Goal: Task Accomplishment & Management: Manage account settings

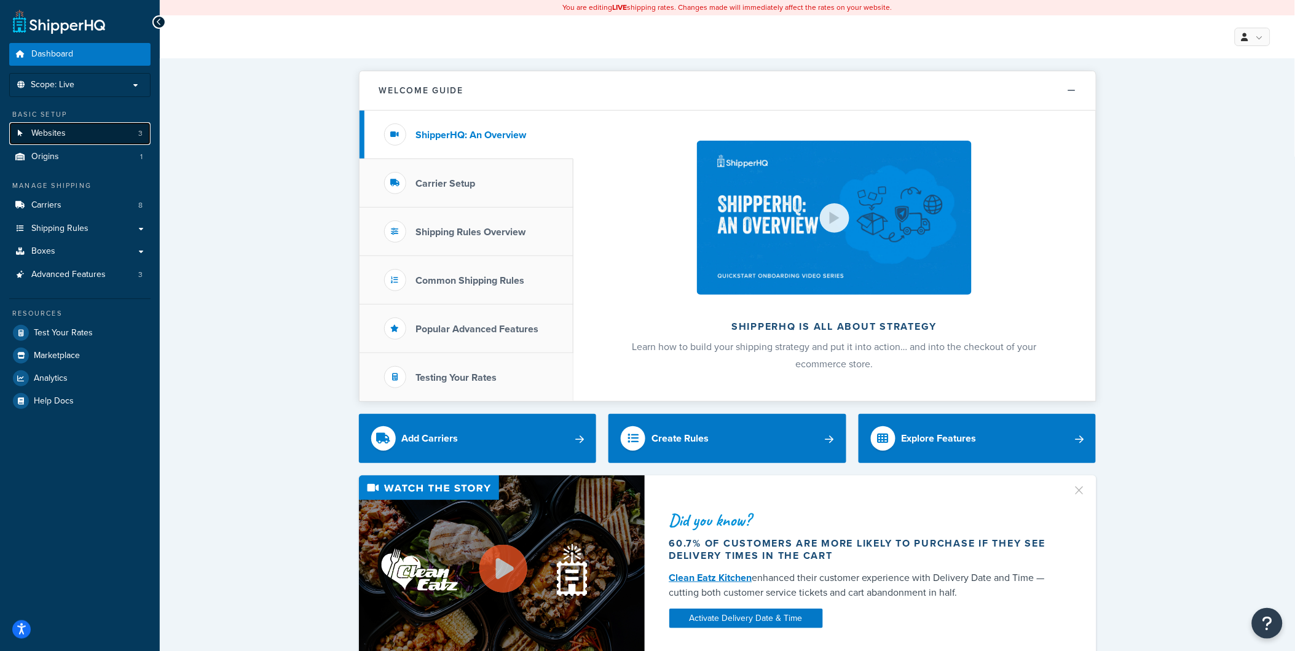
click at [90, 131] on link "Websites 3" at bounding box center [79, 133] width 141 height 23
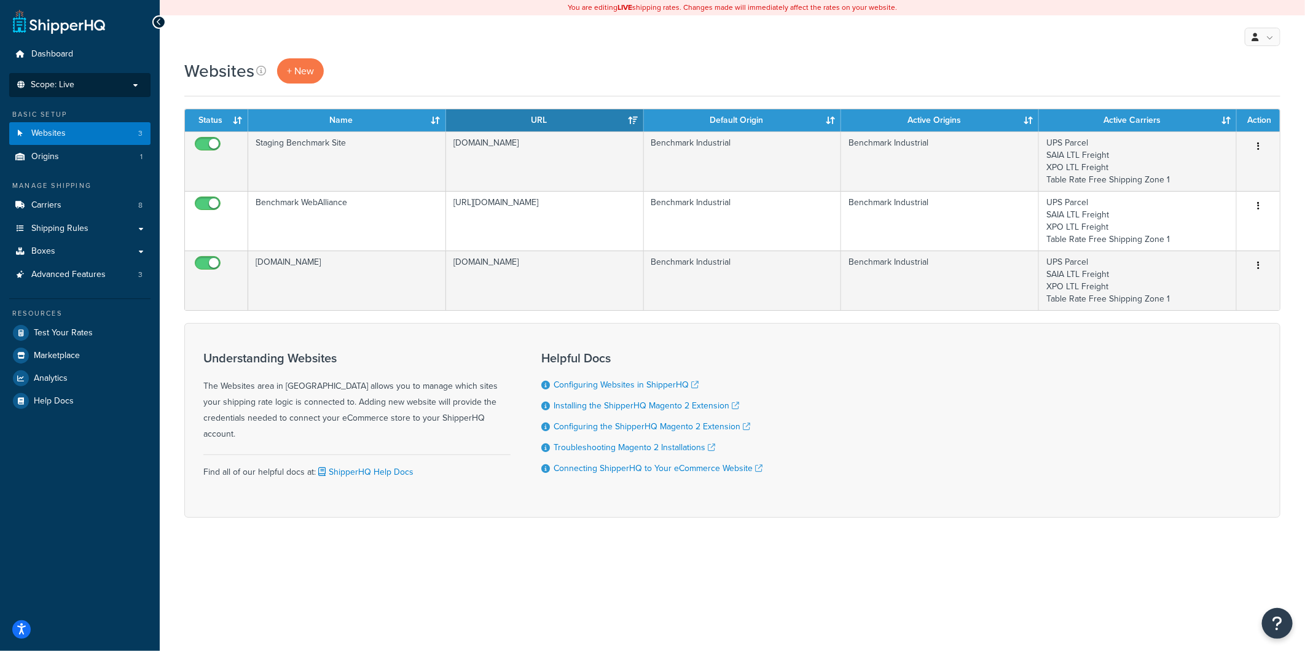
click at [90, 82] on p "Scope: Live" at bounding box center [80, 85] width 130 height 10
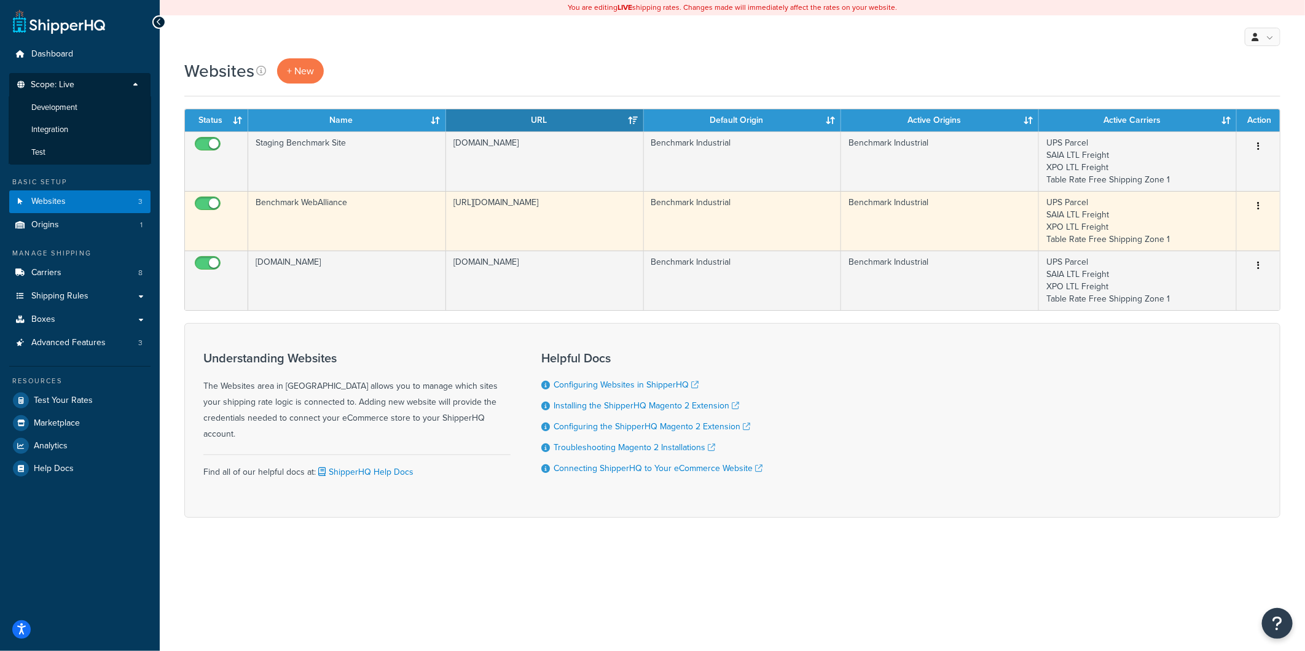
click at [204, 203] on input "checkbox" at bounding box center [209, 206] width 34 height 15
checkbox input "false"
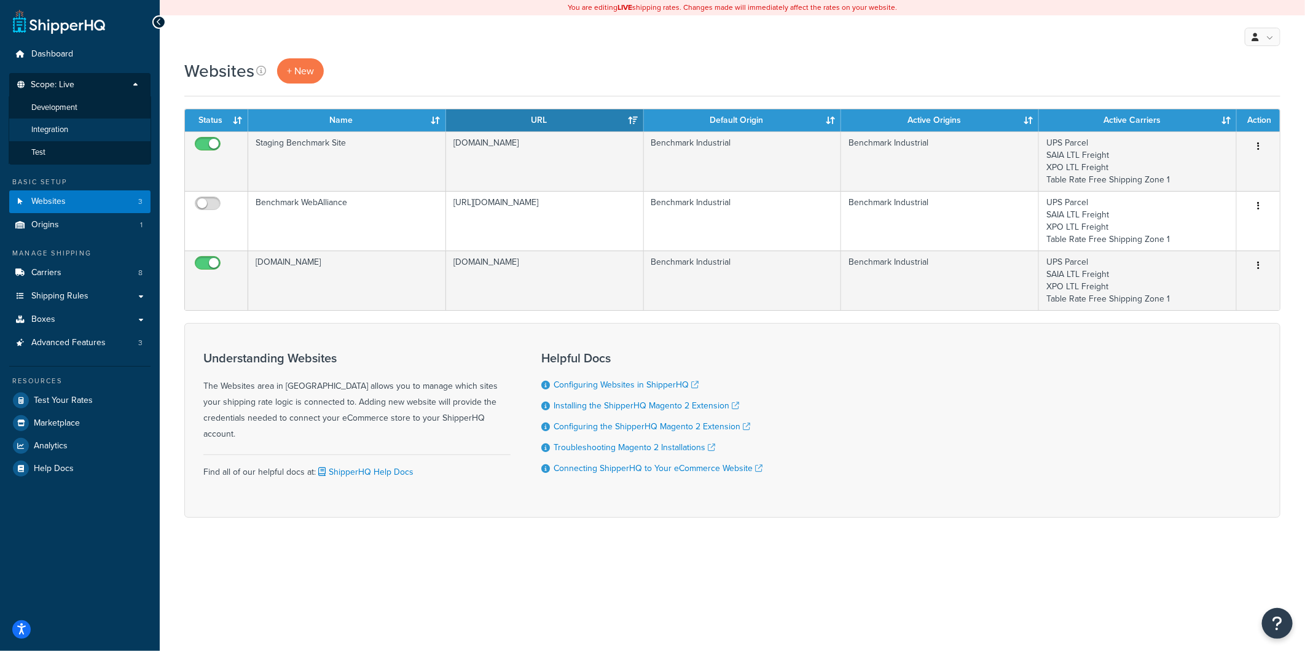
click at [112, 131] on li "Integration" at bounding box center [80, 130] width 143 height 23
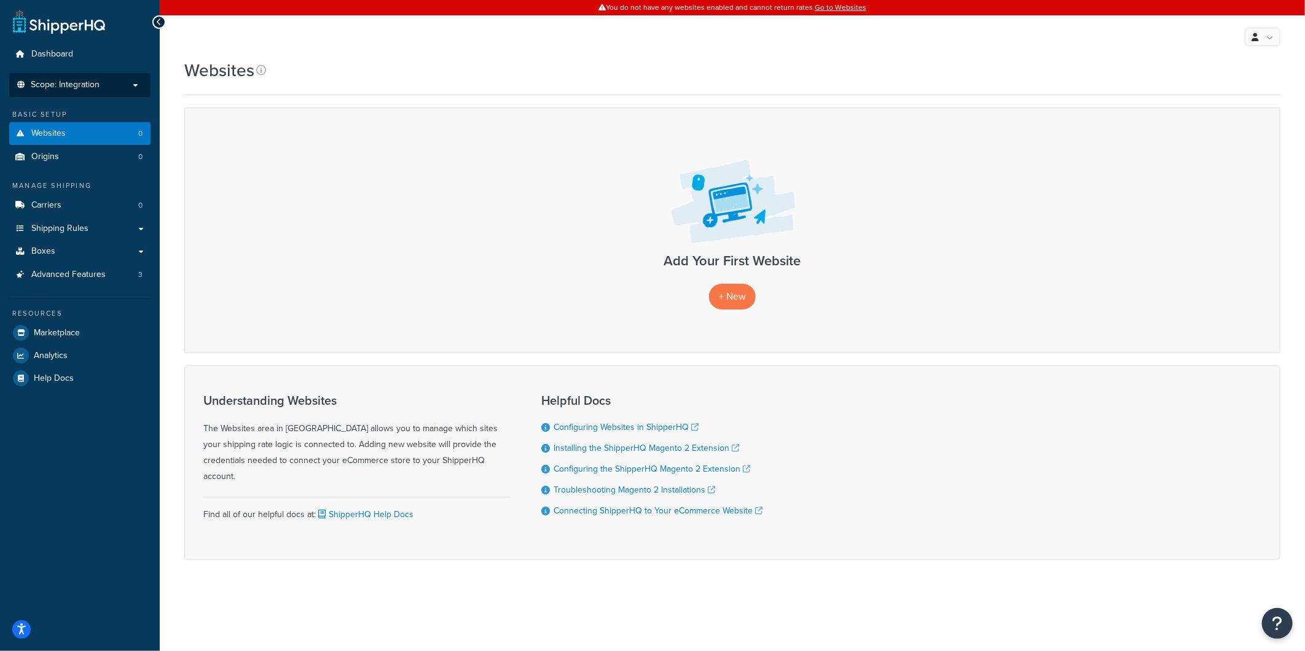
click at [103, 85] on p "Scope: Integration" at bounding box center [80, 85] width 130 height 10
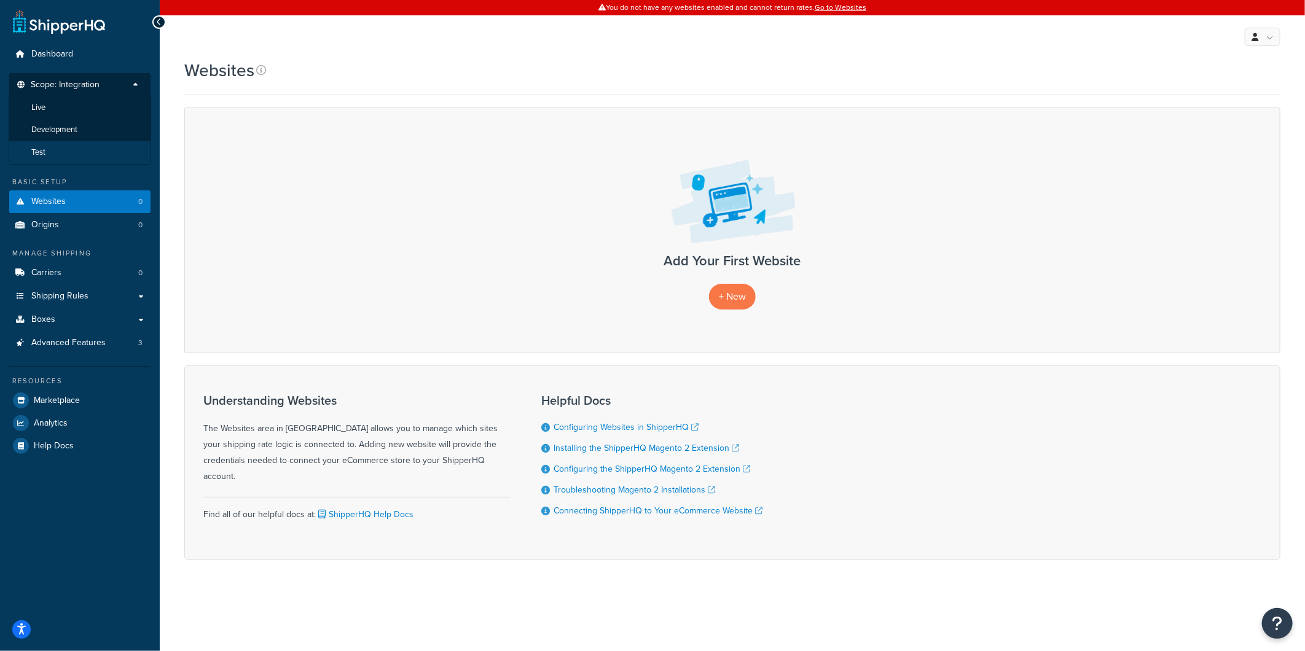
click at [66, 146] on li "Test" at bounding box center [80, 152] width 143 height 23
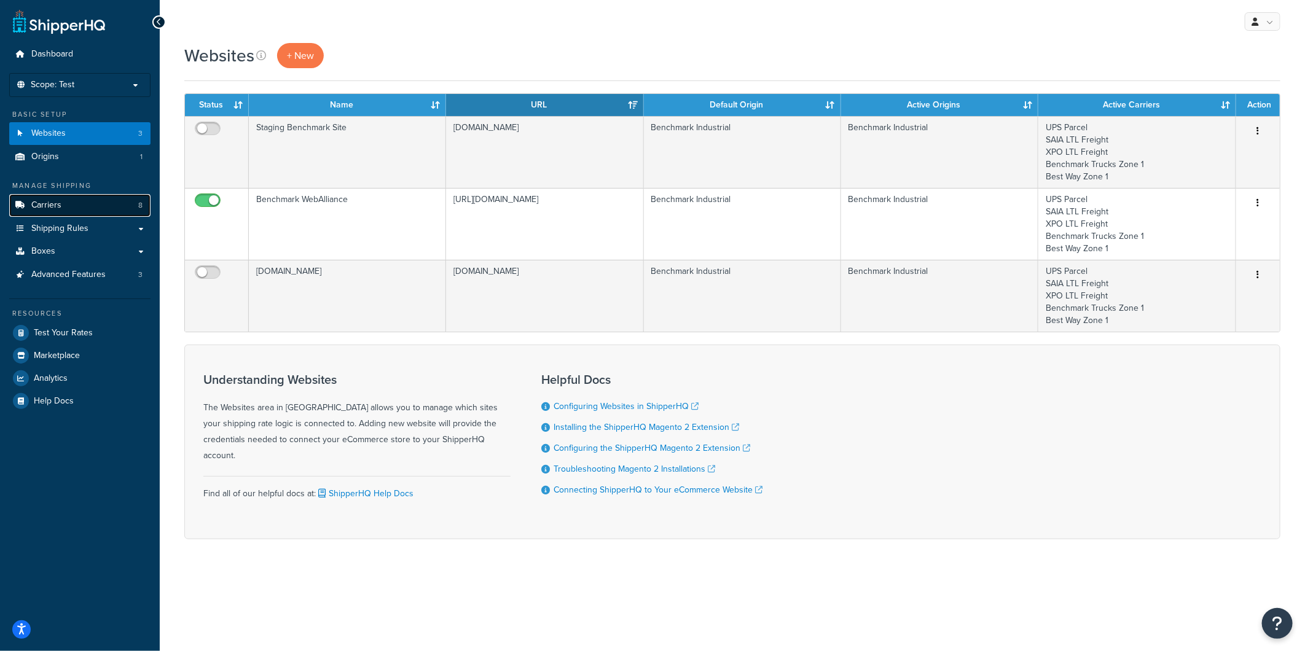
click at [63, 208] on link "Carriers 8" at bounding box center [79, 205] width 141 height 23
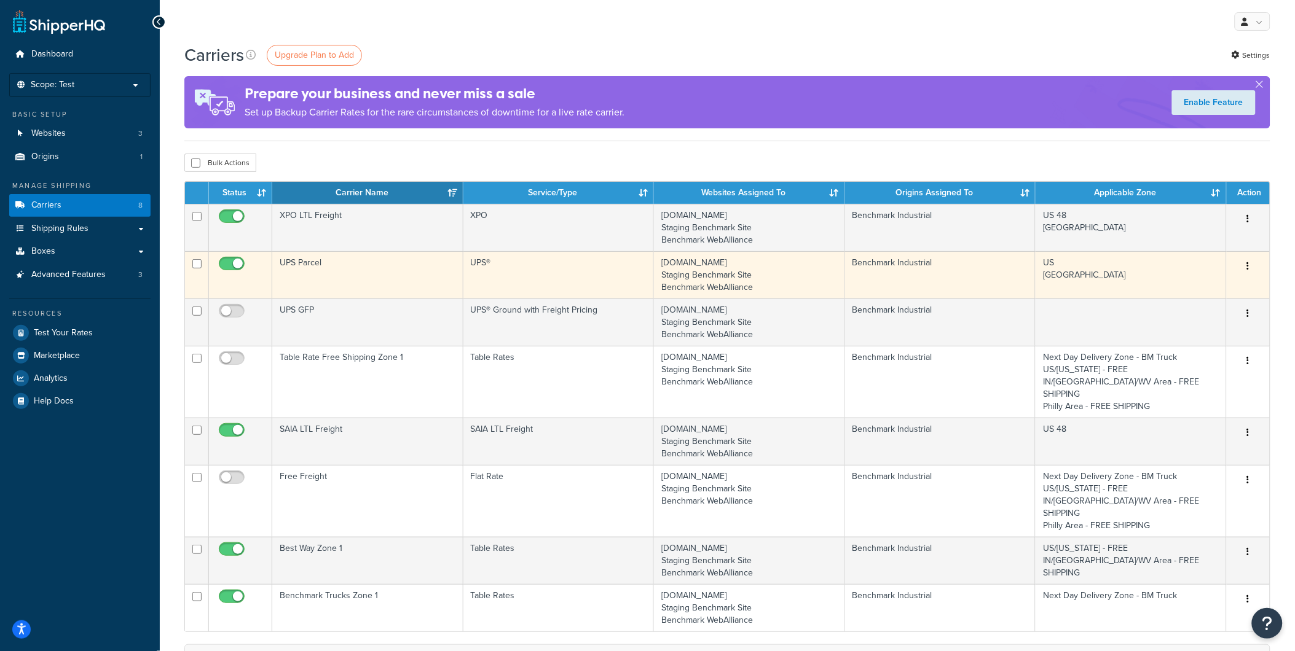
click at [399, 277] on td "UPS Parcel" at bounding box center [367, 274] width 191 height 47
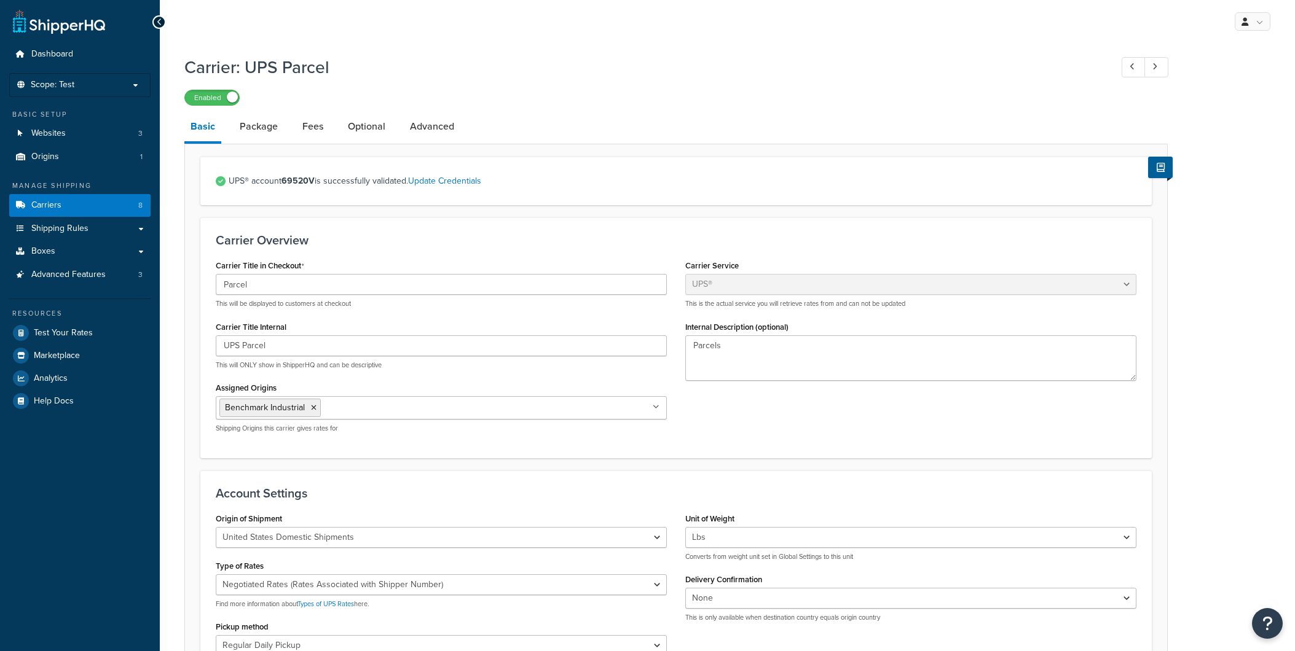
select select "ups"
click at [434, 127] on link "Advanced" at bounding box center [432, 126] width 57 height 29
select select "false"
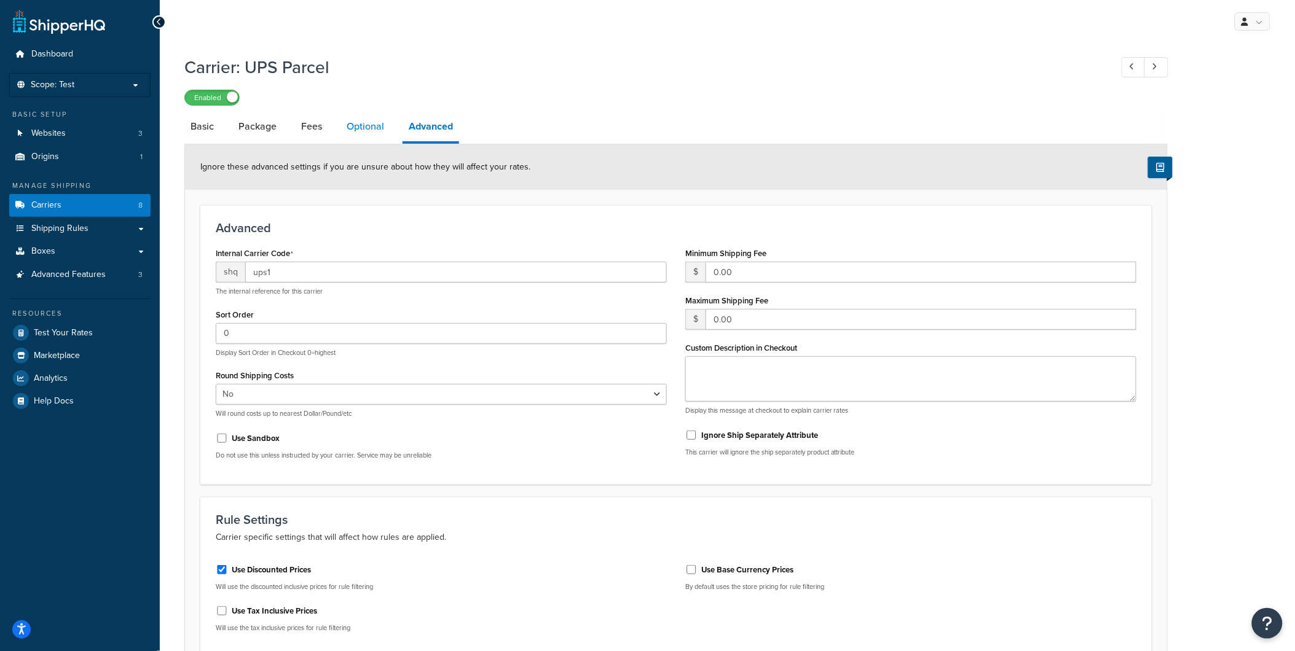
click at [351, 126] on link "Optional" at bounding box center [365, 126] width 50 height 29
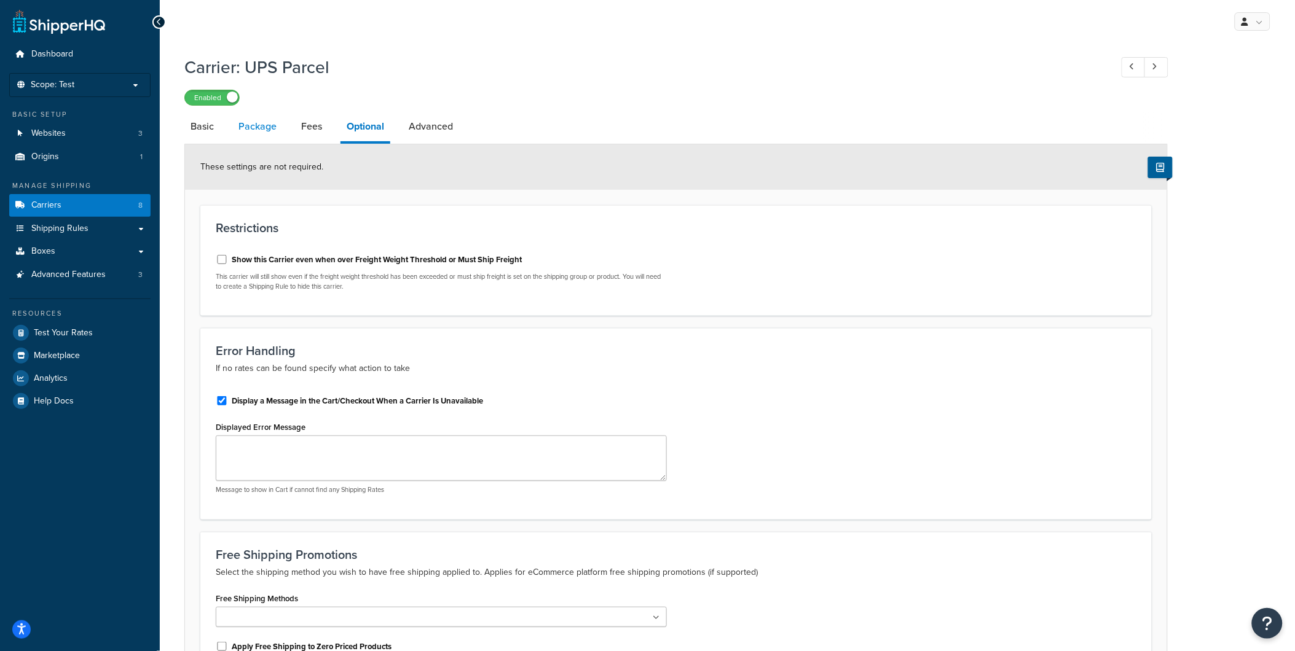
click at [245, 126] on link "Package" at bounding box center [257, 126] width 50 height 29
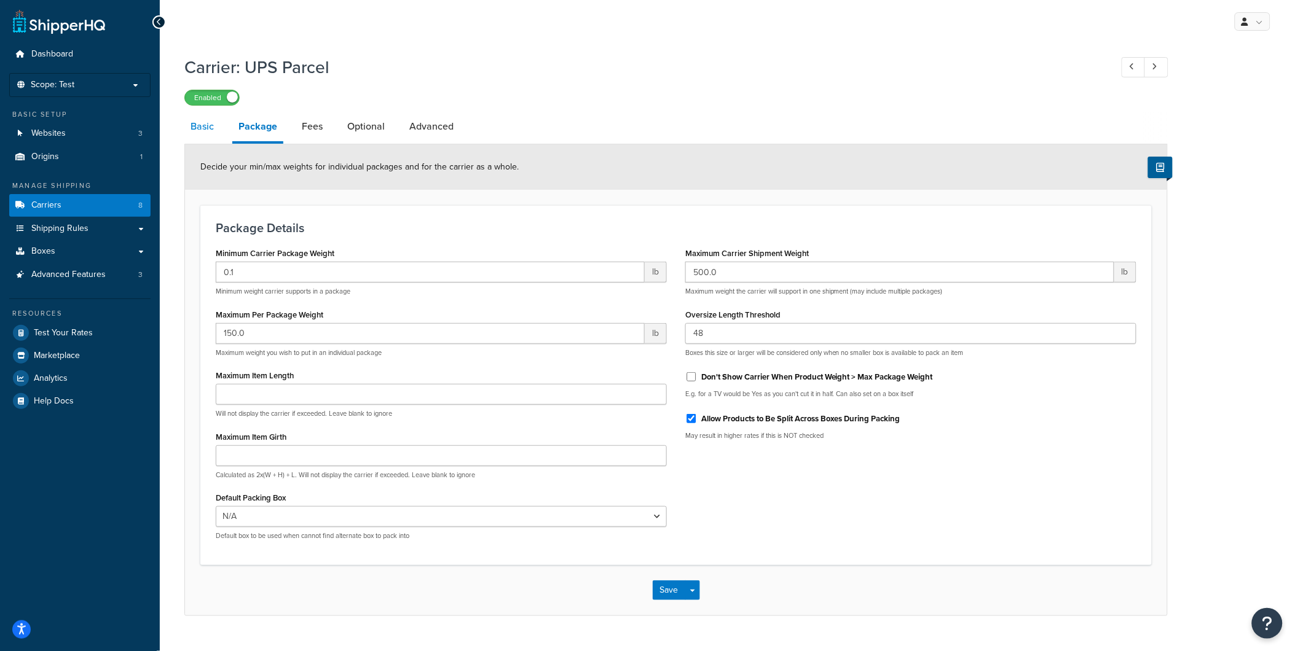
click at [203, 127] on link "Basic" at bounding box center [202, 126] width 36 height 29
select select "ups"
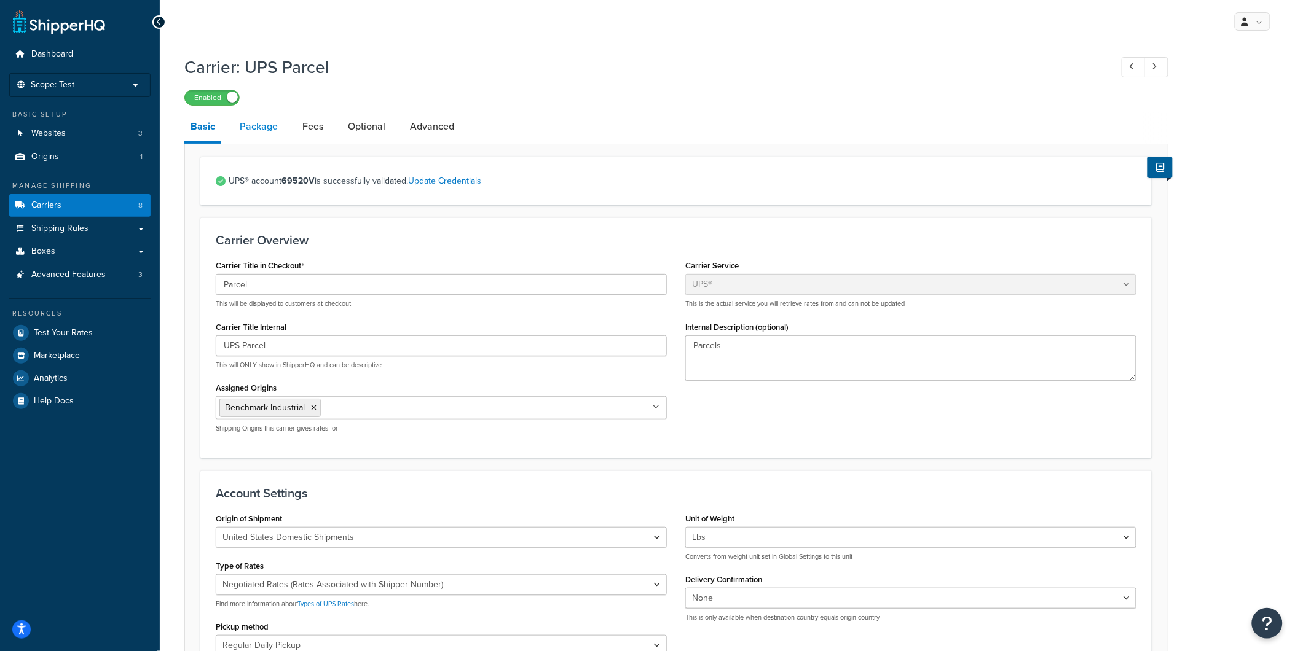
click at [253, 125] on link "Package" at bounding box center [259, 126] width 50 height 29
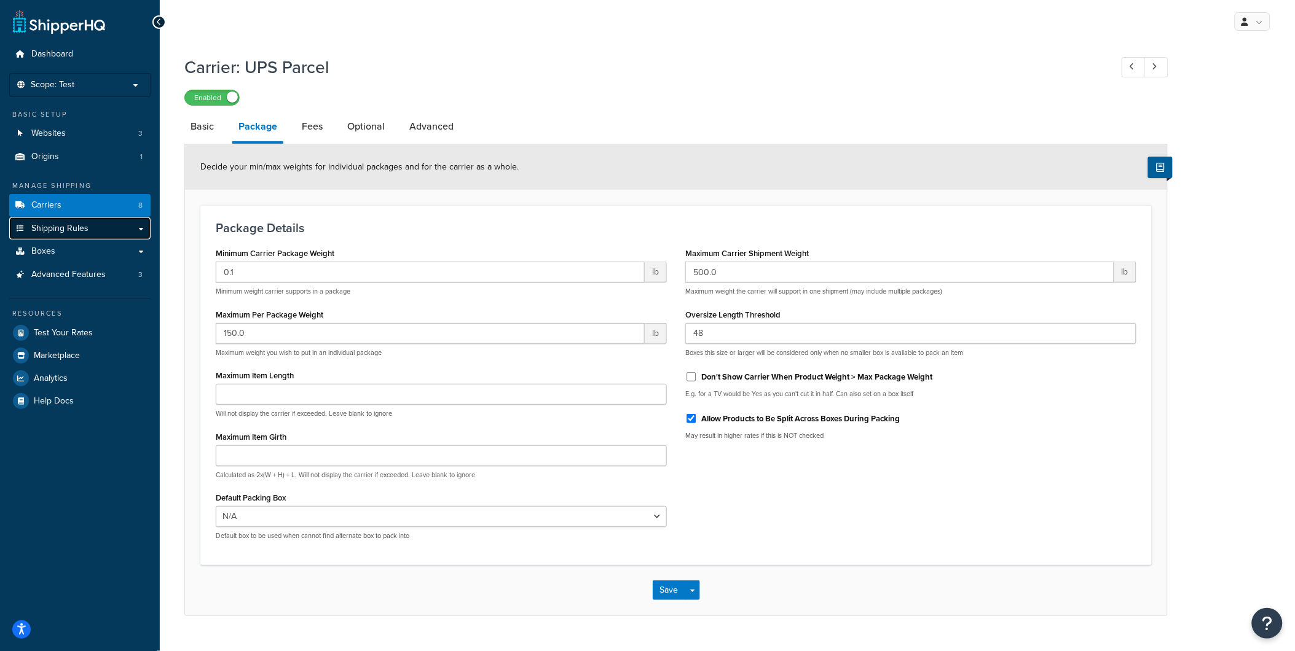
click at [91, 227] on link "Shipping Rules" at bounding box center [79, 229] width 141 height 23
click at [93, 201] on link "Carriers 8" at bounding box center [79, 205] width 141 height 23
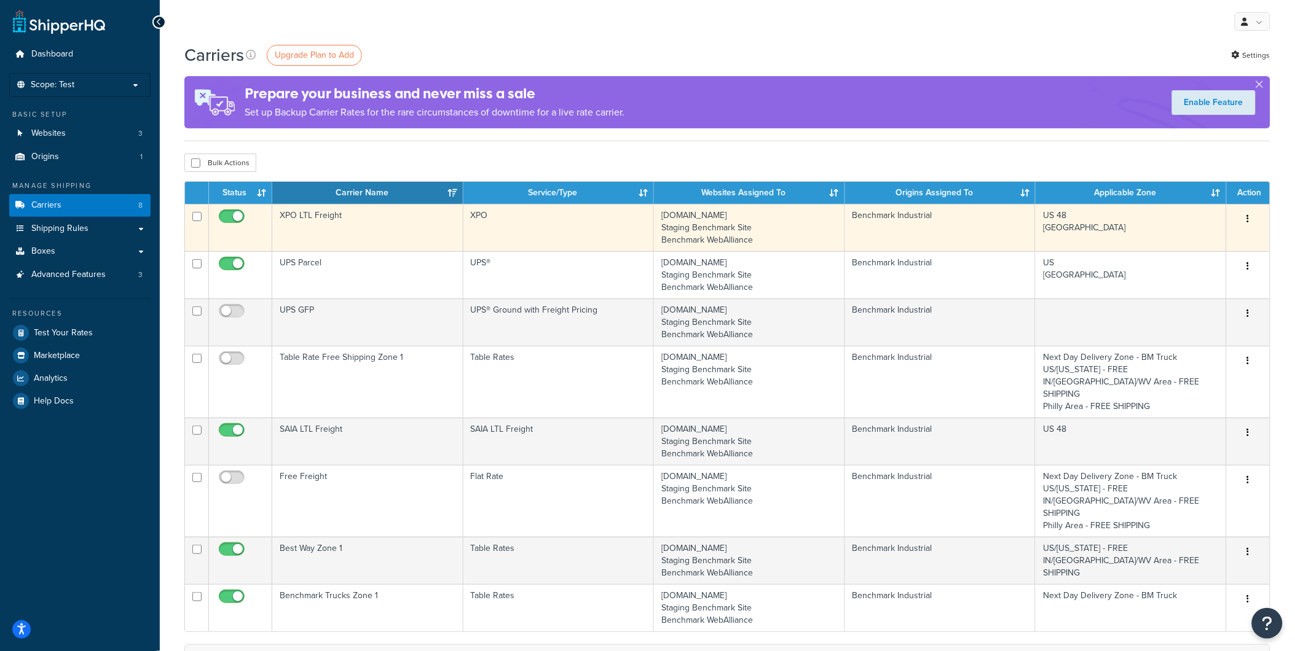
click at [366, 222] on td "XPO LTL Freight" at bounding box center [367, 227] width 191 height 47
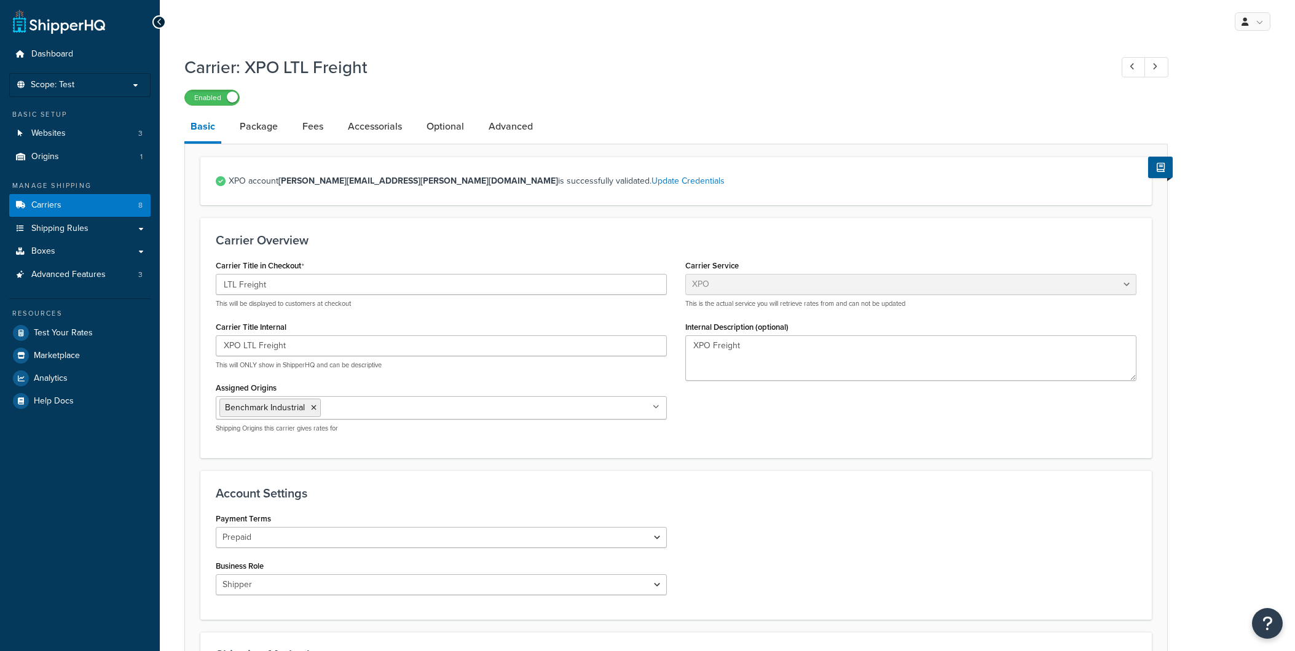
select select "conwayFreight"
click at [263, 127] on link "Package" at bounding box center [259, 126] width 50 height 29
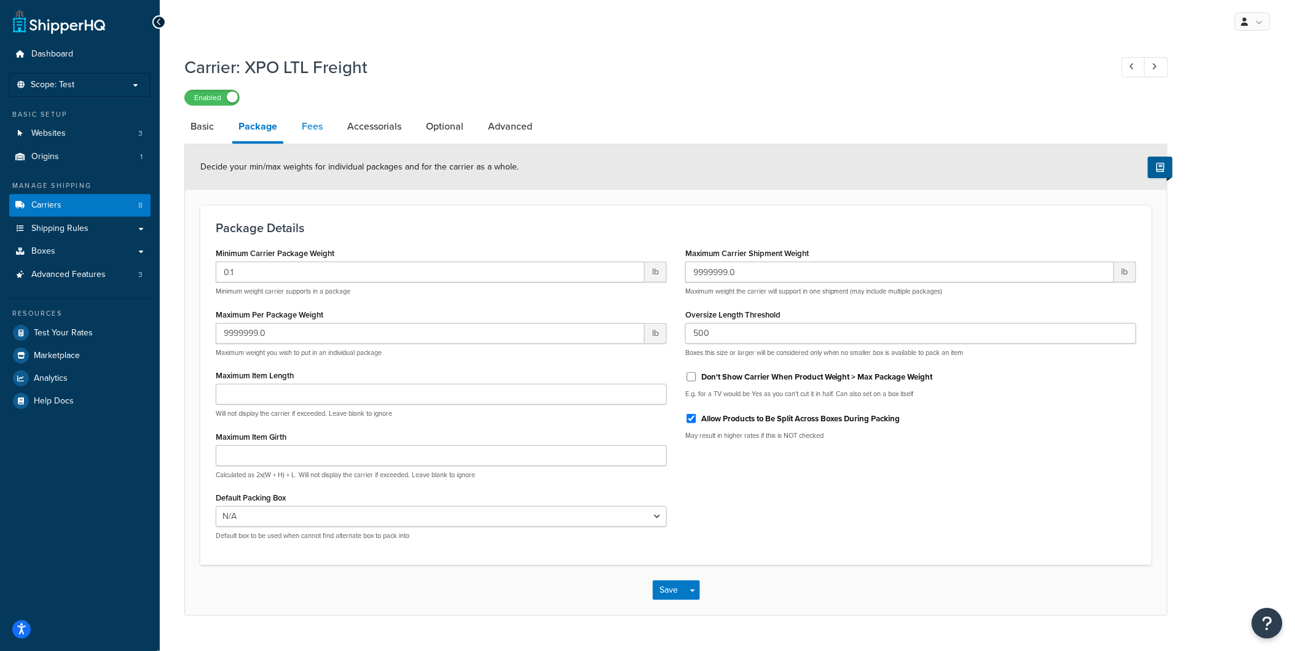
click at [316, 126] on link "Fees" at bounding box center [312, 126] width 33 height 29
select select "AFTER"
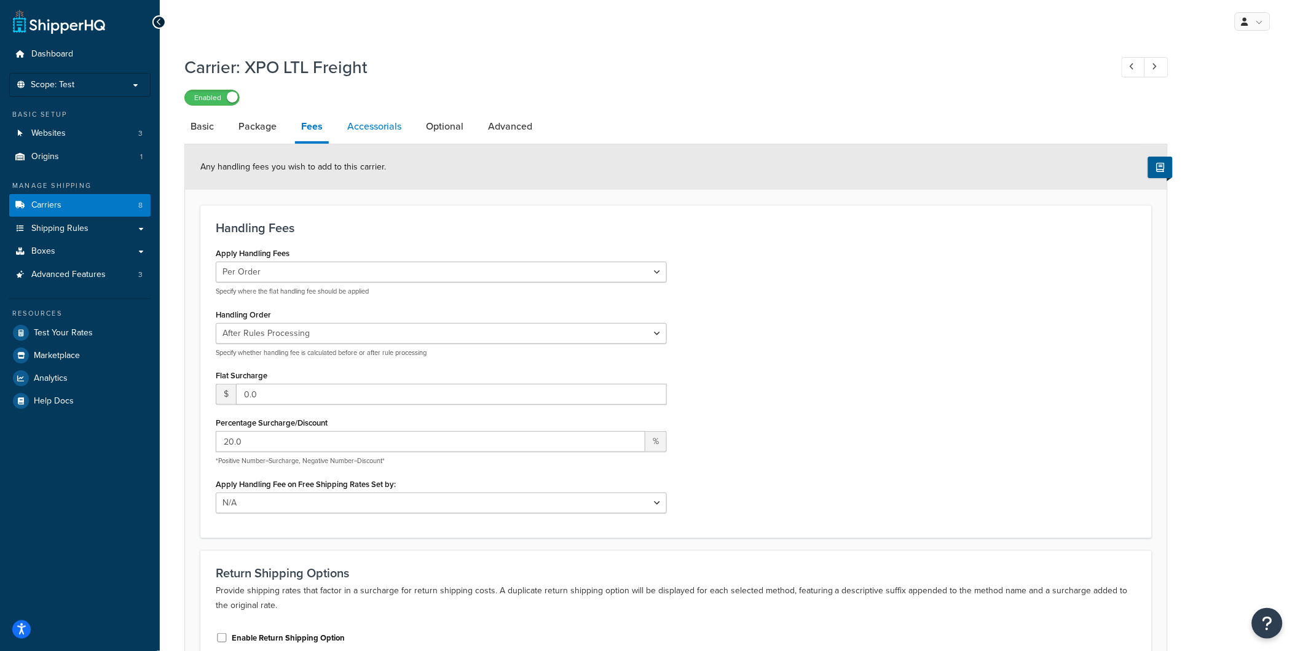
click at [369, 124] on link "Accessorials" at bounding box center [374, 126] width 66 height 29
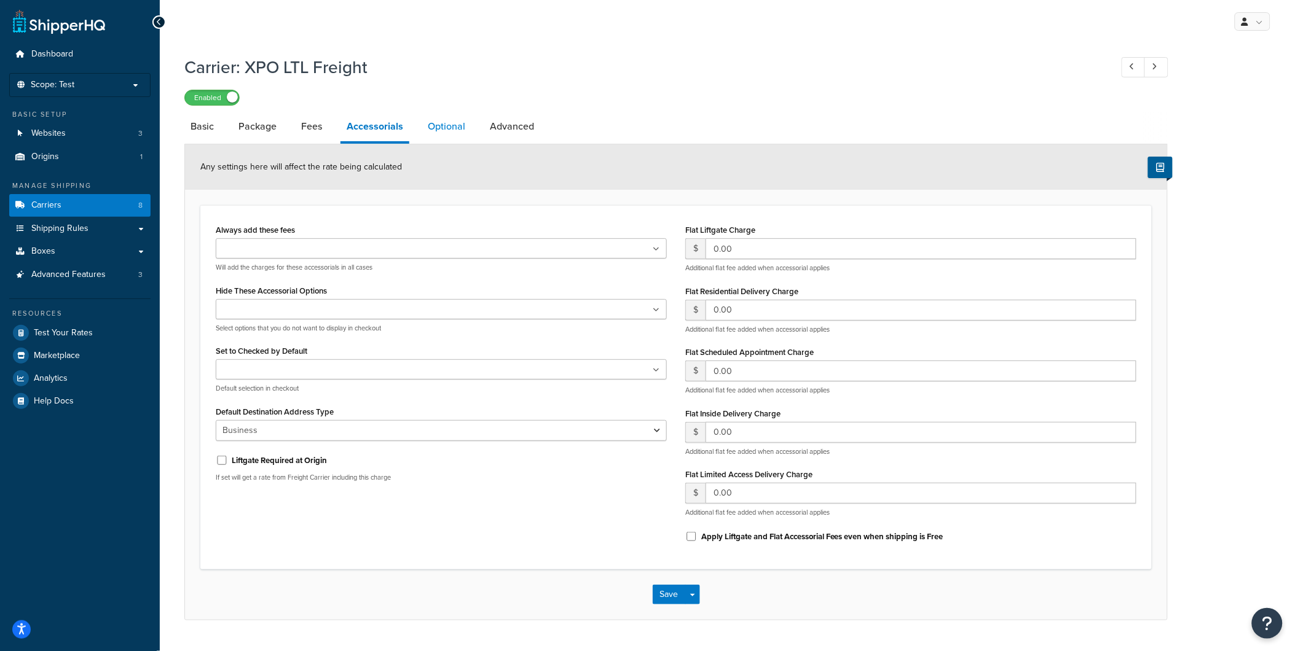
click at [444, 127] on link "Optional" at bounding box center [447, 126] width 50 height 29
select select "70"
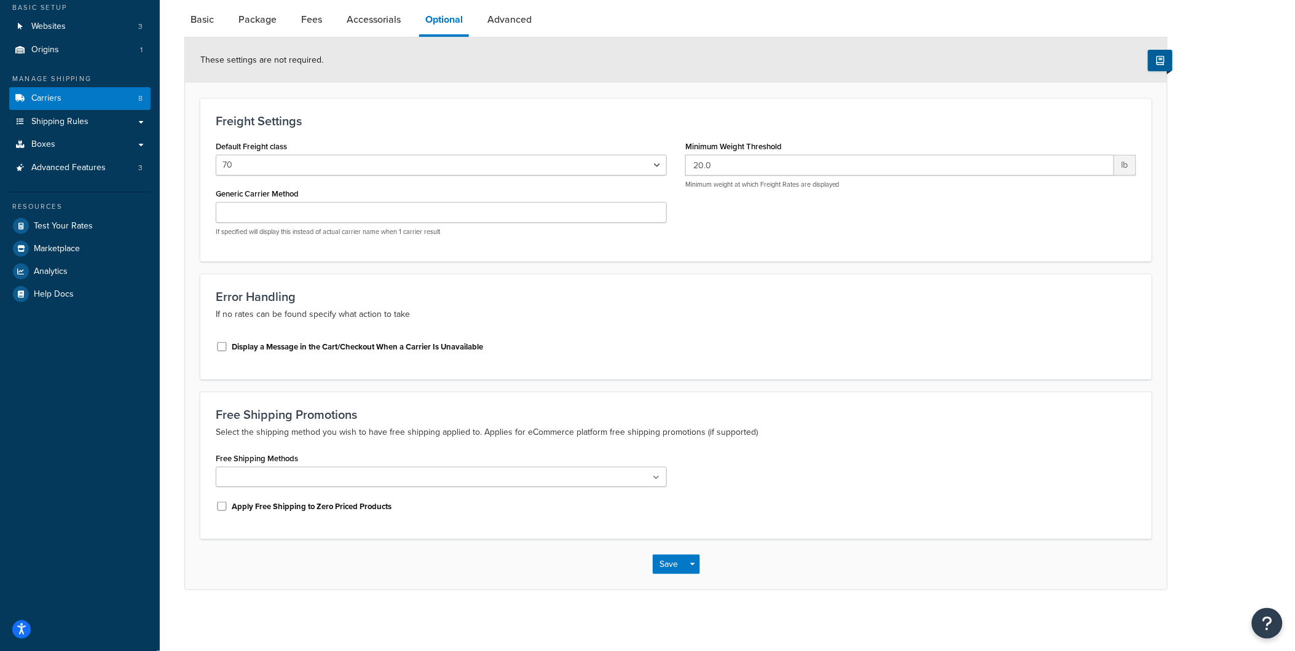
scroll to position [39, 0]
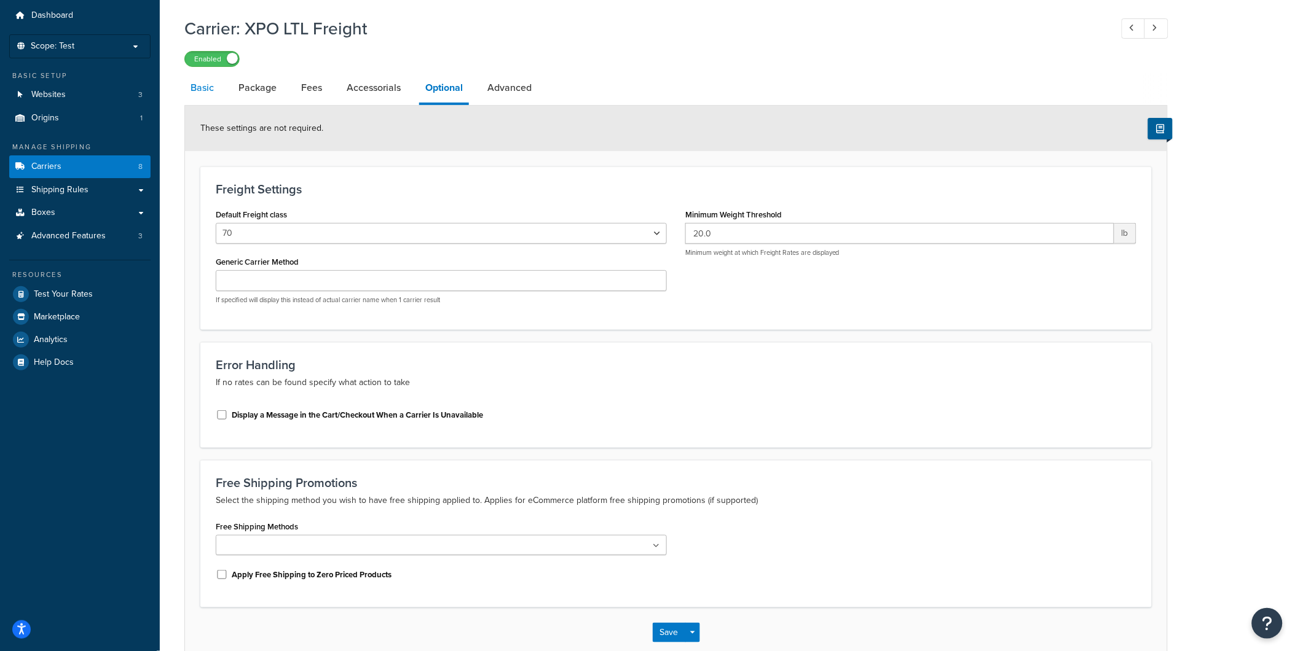
click at [204, 86] on link "Basic" at bounding box center [202, 87] width 36 height 29
select select "conwayFreight"
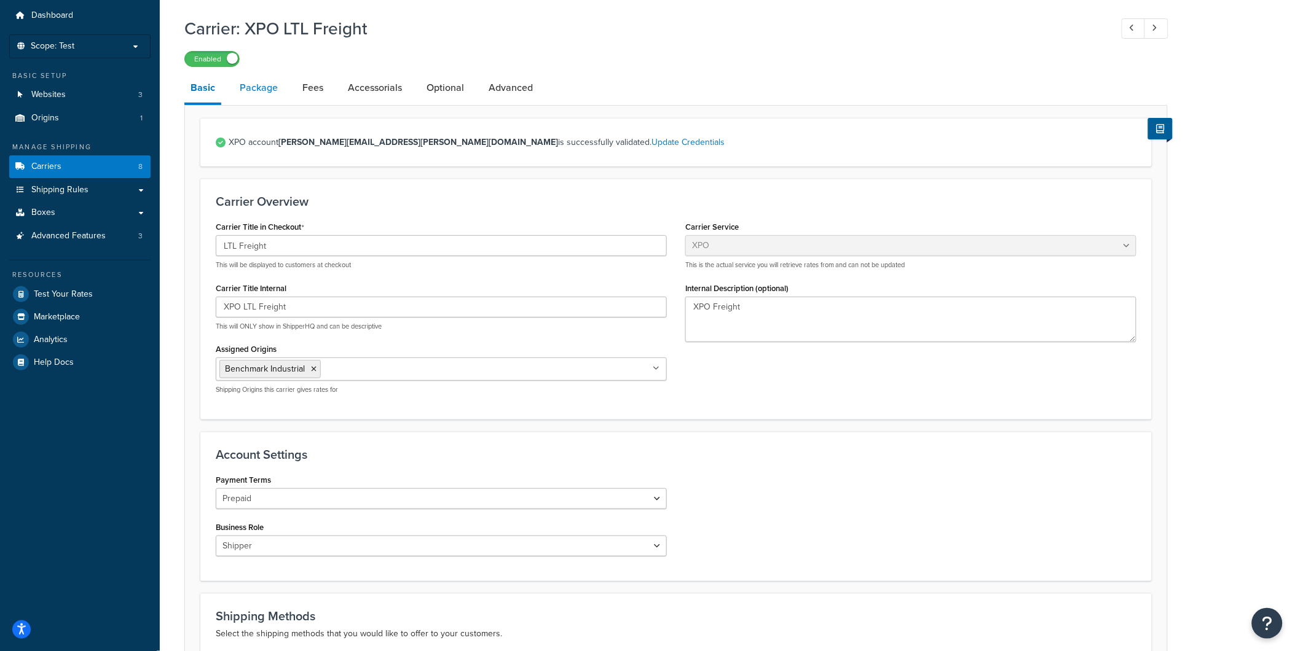
click at [256, 87] on link "Package" at bounding box center [259, 87] width 50 height 29
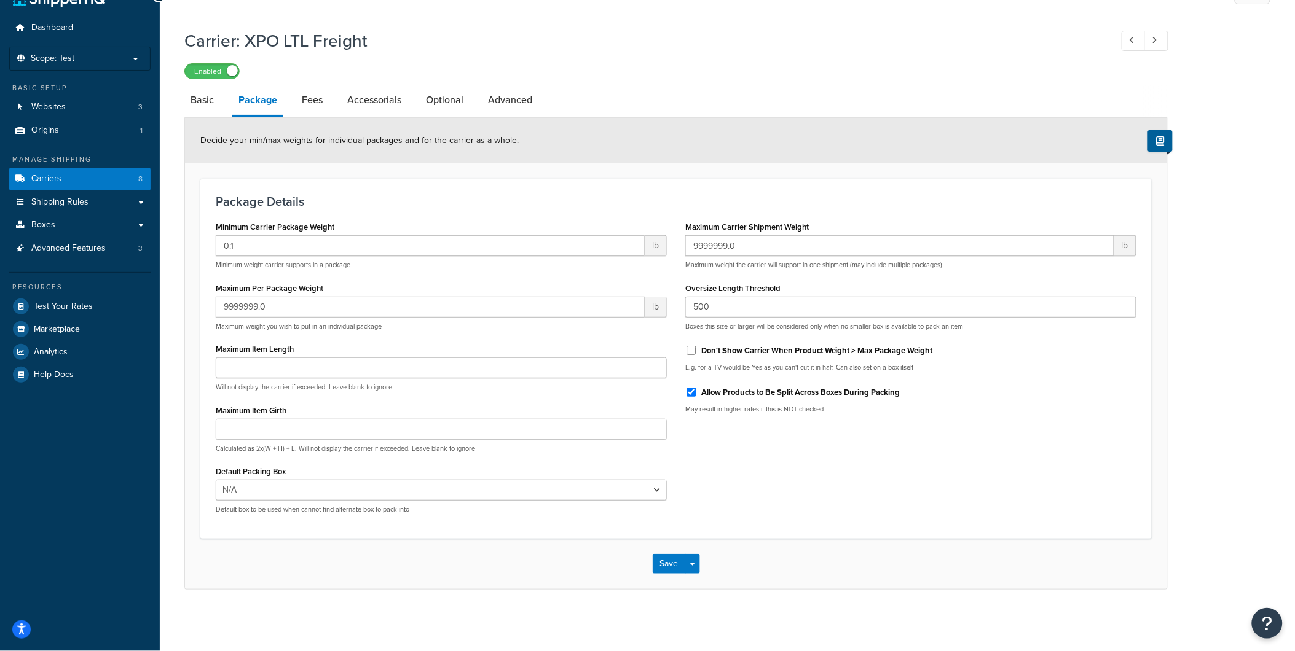
scroll to position [26, 0]
click at [498, 100] on link "Advanced" at bounding box center [510, 99] width 57 height 29
select select "false"
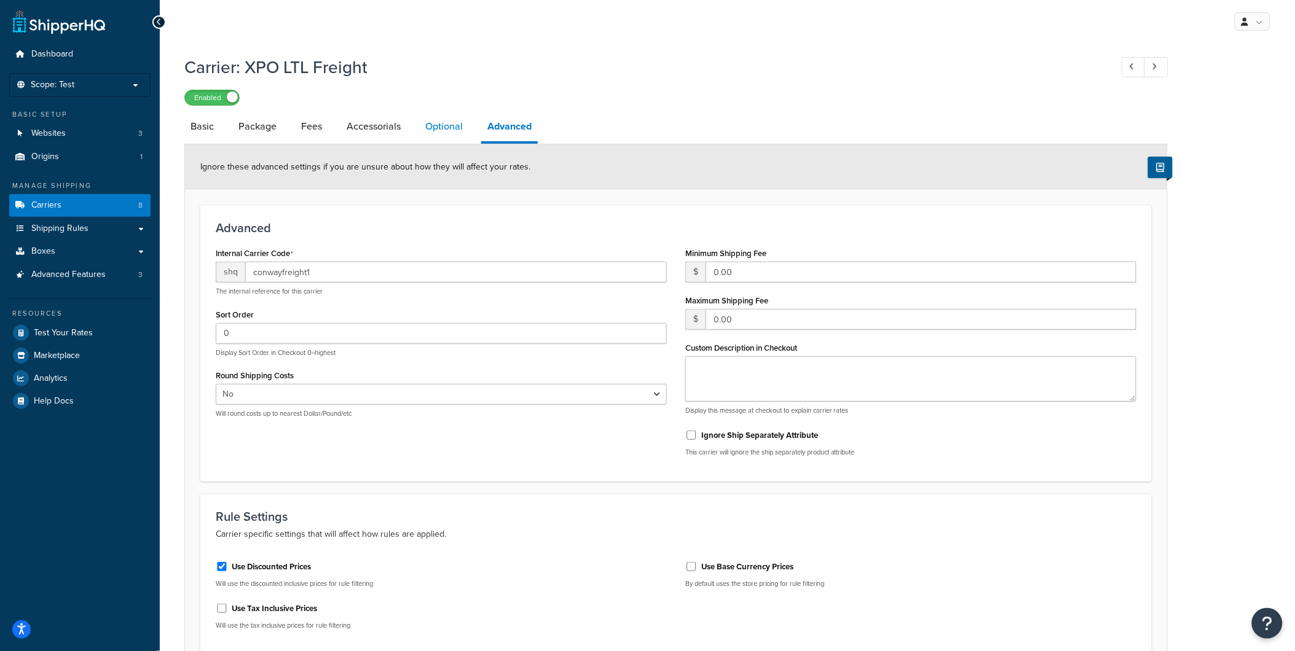
click at [452, 125] on link "Optional" at bounding box center [444, 126] width 50 height 29
select select "70"
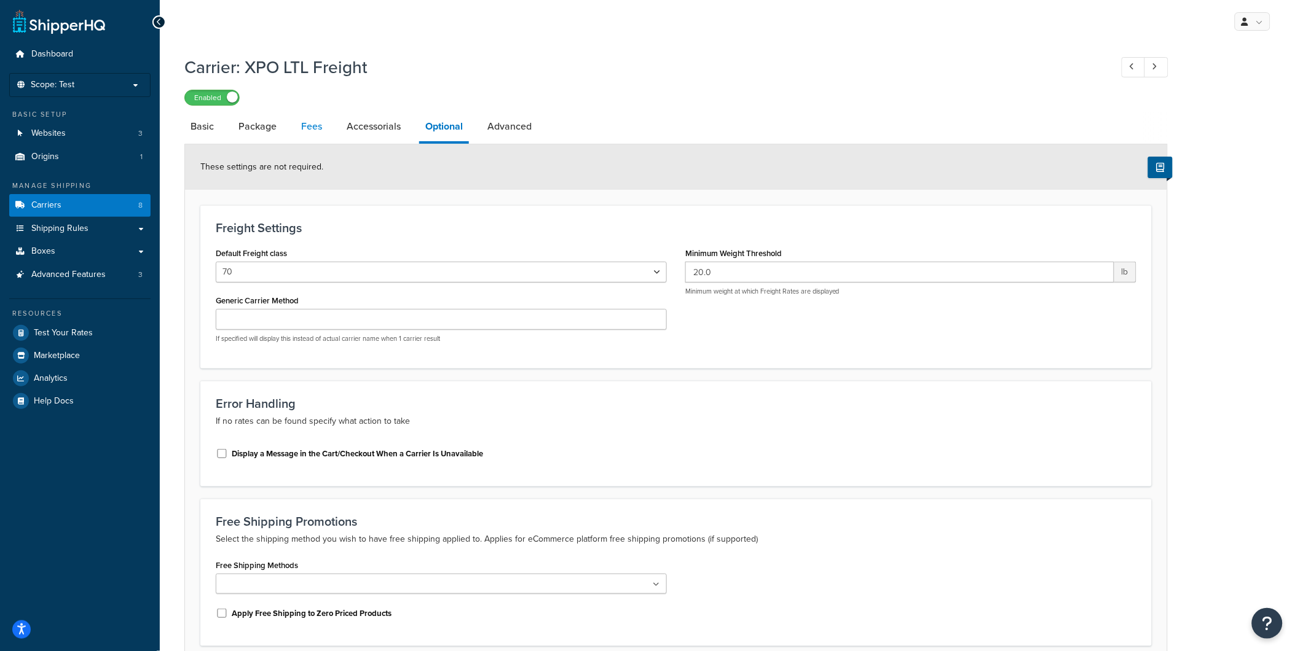
click at [318, 127] on link "Fees" at bounding box center [311, 126] width 33 height 29
select select "AFTER"
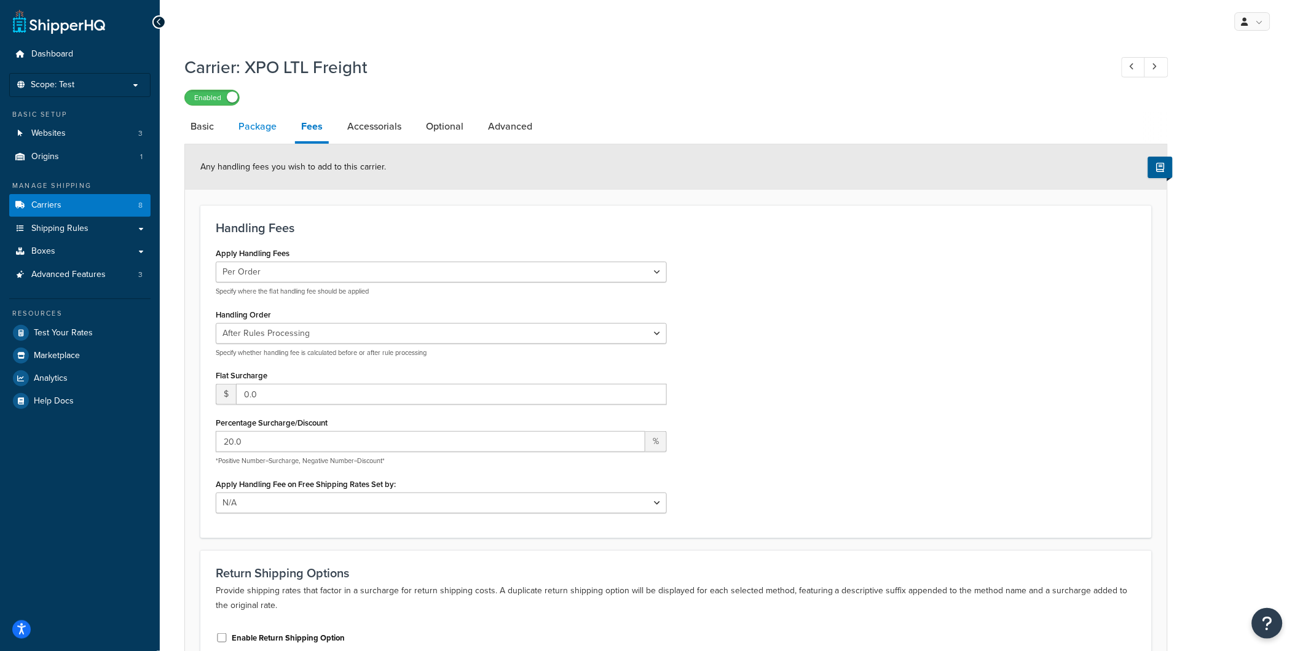
click at [254, 126] on link "Package" at bounding box center [257, 126] width 50 height 29
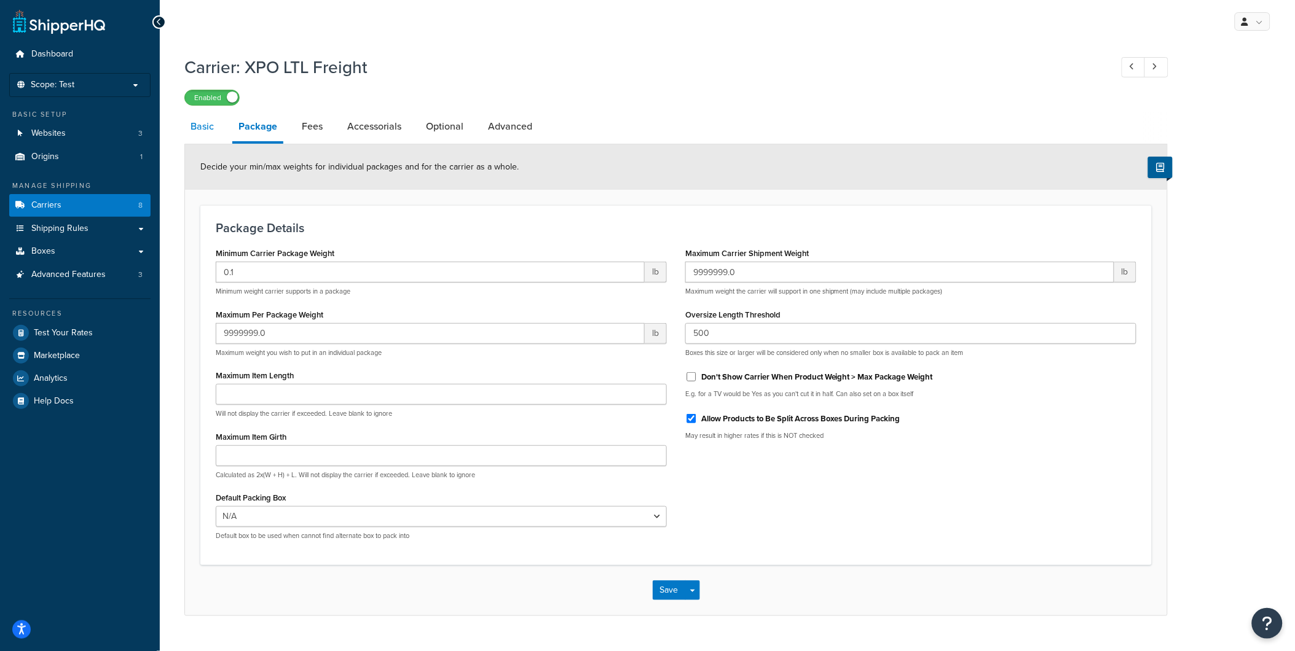
click at [197, 127] on link "Basic" at bounding box center [202, 126] width 36 height 29
select select "conwayFreight"
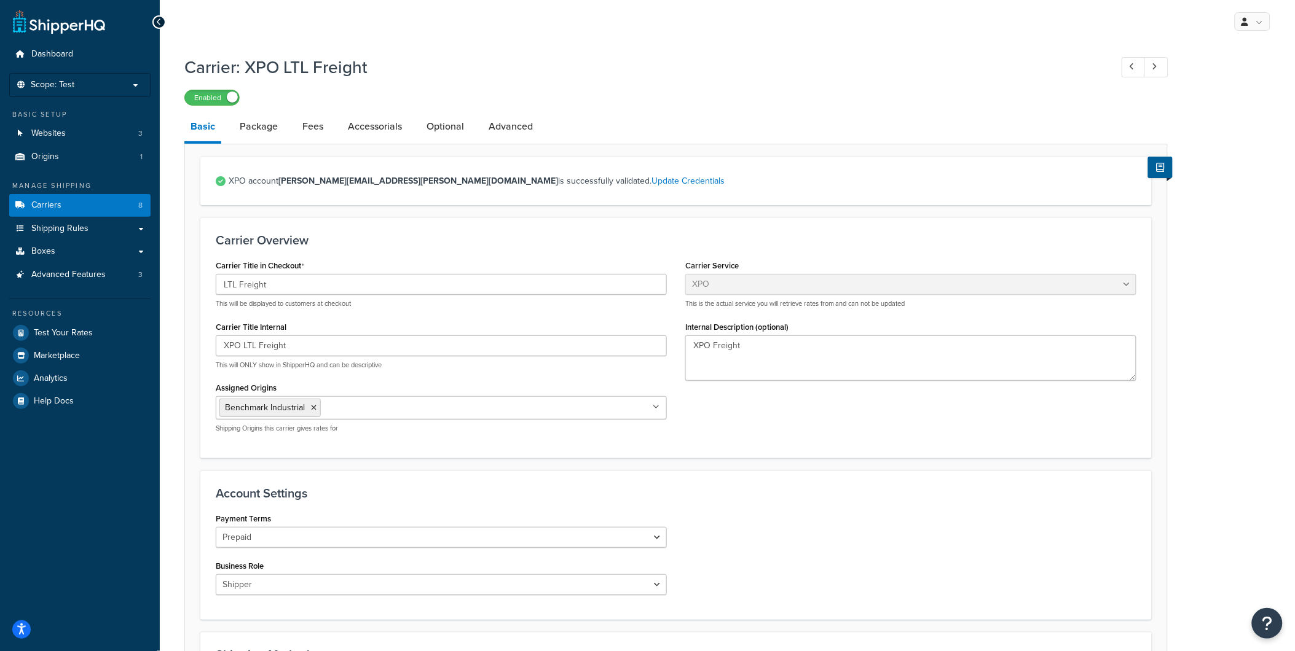
click at [643, 100] on div "Enabled" at bounding box center [675, 96] width 983 height 17
click at [664, 81] on div "Carrier: XPO LTL Freight Enabled" at bounding box center [675, 77] width 983 height 57
